Goal: Use online tool/utility: Use online tool/utility

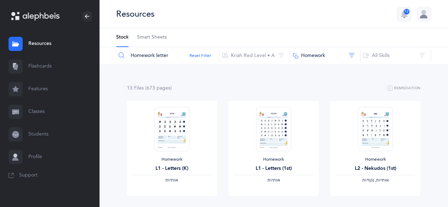
click at [36, 62] on link "Flashcards" at bounding box center [49, 66] width 99 height 23
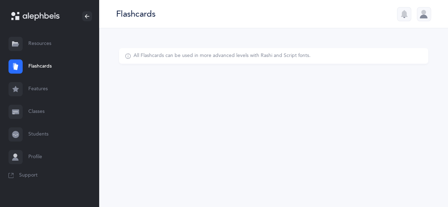
click at [38, 89] on link "Features" at bounding box center [49, 89] width 99 height 23
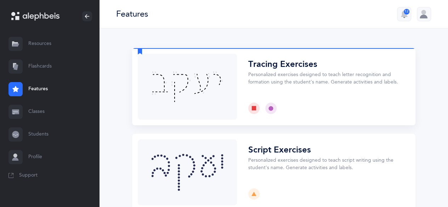
click at [284, 81] on button "Choose" at bounding box center [273, 86] width 283 height 77
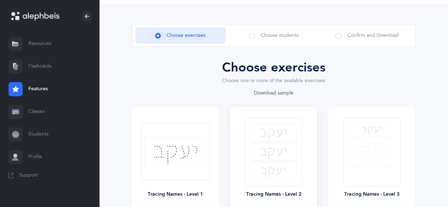
scroll to position [35, 0]
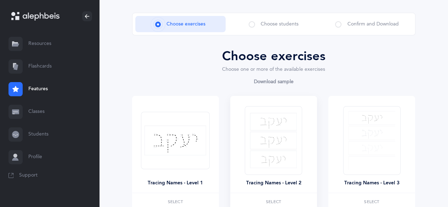
click at [300, 137] on div at bounding box center [273, 140] width 57 height 69
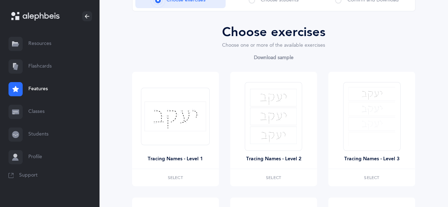
scroll to position [71, 0]
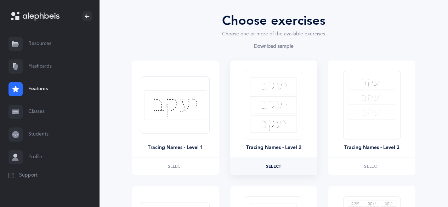
click at [284, 169] on label "Select" at bounding box center [273, 166] width 87 height 17
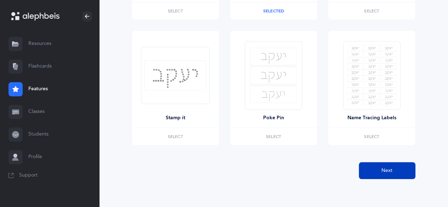
click at [397, 170] on button "Next" at bounding box center [387, 170] width 57 height 17
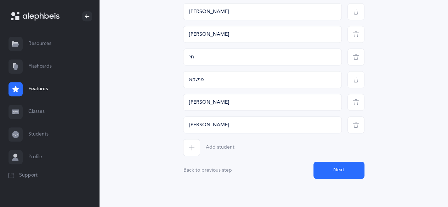
scroll to position [180, 0]
click at [191, 146] on icon "button" at bounding box center [192, 148] width 6 height 6
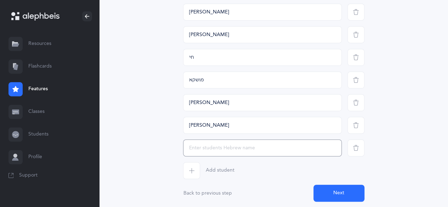
click at [221, 147] on input "text" at bounding box center [262, 148] width 159 height 17
drag, startPoint x: 199, startPoint y: 58, endPoint x: 188, endPoint y: 54, distance: 11.8
click at [188, 54] on input "חי" at bounding box center [262, 57] width 159 height 17
click at [210, 147] on input "text" at bounding box center [262, 148] width 159 height 17
paste input "חי"
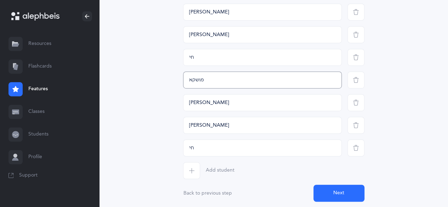
drag, startPoint x: 187, startPoint y: 78, endPoint x: 203, endPoint y: 78, distance: 15.9
click at [203, 78] on input "מושקא" at bounding box center [262, 80] width 159 height 17
click at [188, 145] on input "חי" at bounding box center [262, 148] width 159 height 17
click at [189, 147] on input "חי" at bounding box center [262, 148] width 159 height 17
click at [187, 146] on input "חי" at bounding box center [262, 148] width 159 height 17
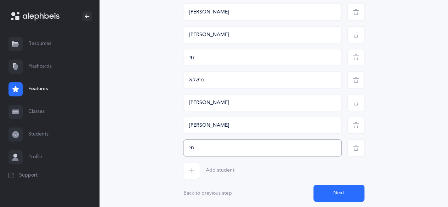
paste input "מושקא"
drag, startPoint x: 188, startPoint y: 147, endPoint x: 193, endPoint y: 147, distance: 4.3
click at [193, 147] on input "מושקא חי" at bounding box center [262, 148] width 159 height 17
click at [203, 148] on input "מושקא" at bounding box center [262, 148] width 159 height 17
paste input "חי"
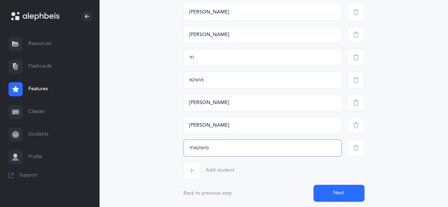
drag, startPoint x: 188, startPoint y: 147, endPoint x: 193, endPoint y: 146, distance: 5.0
click at [193, 146] on input "מושקאחי" at bounding box center [262, 148] width 159 height 17
click at [189, 147] on input "מושקא" at bounding box center [262, 148] width 159 height 17
paste input "חי"
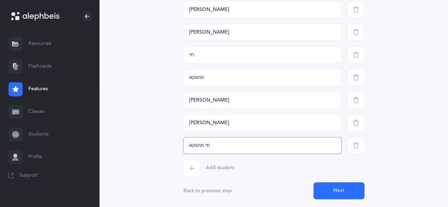
scroll to position [203, 0]
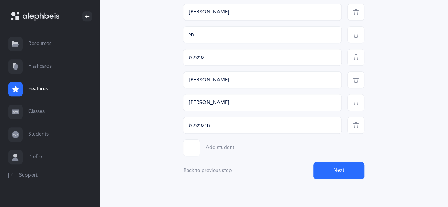
type input "חי מושקא"
click at [345, 173] on button "Next" at bounding box center [338, 170] width 51 height 17
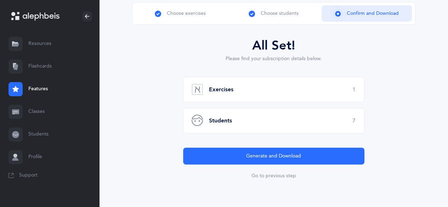
scroll to position [46, 0]
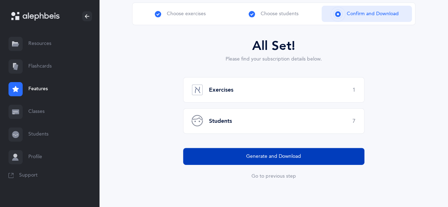
click at [286, 156] on span "Generate and Download" at bounding box center [273, 156] width 55 height 7
